Goal: Information Seeking & Learning: Learn about a topic

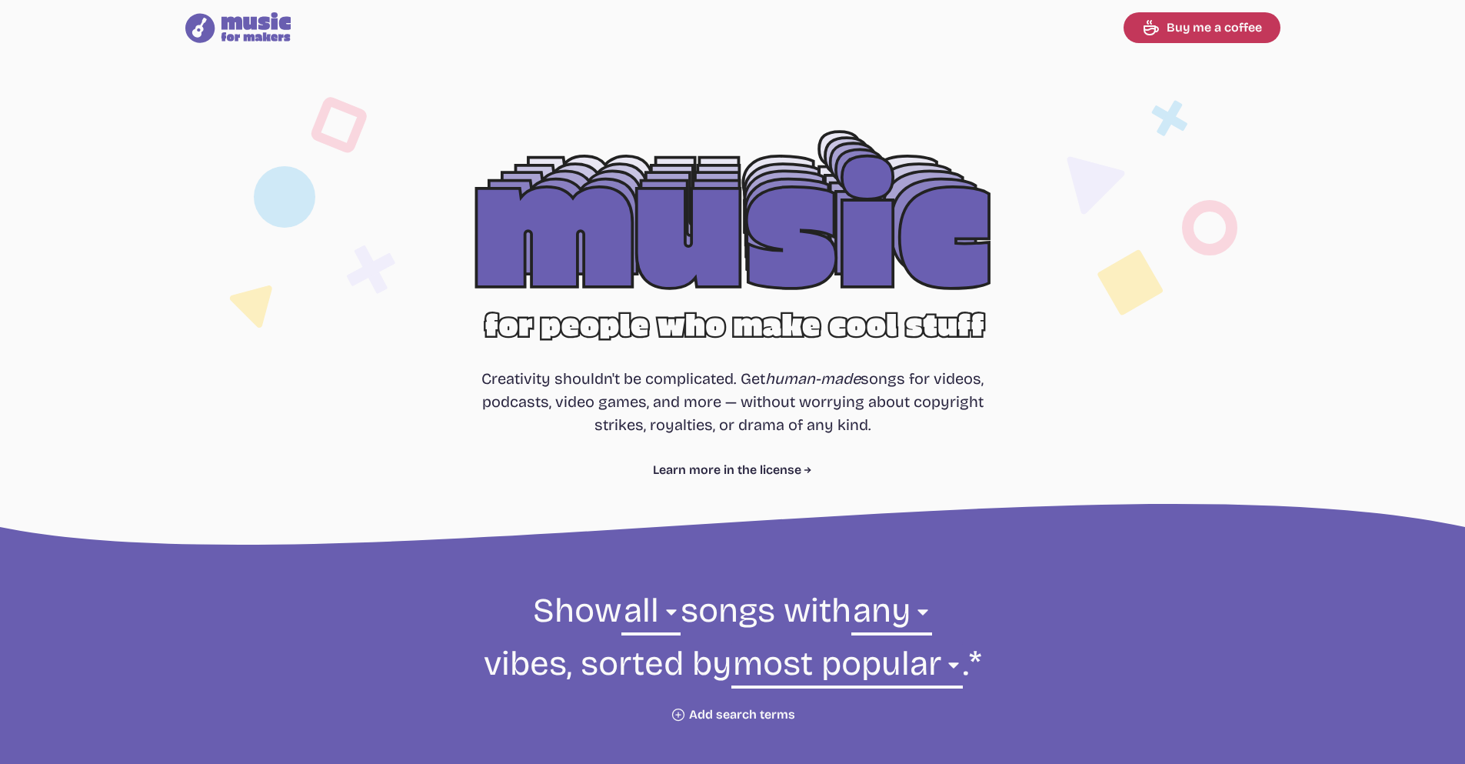
select select "most popular"
